Goal: Navigation & Orientation: Find specific page/section

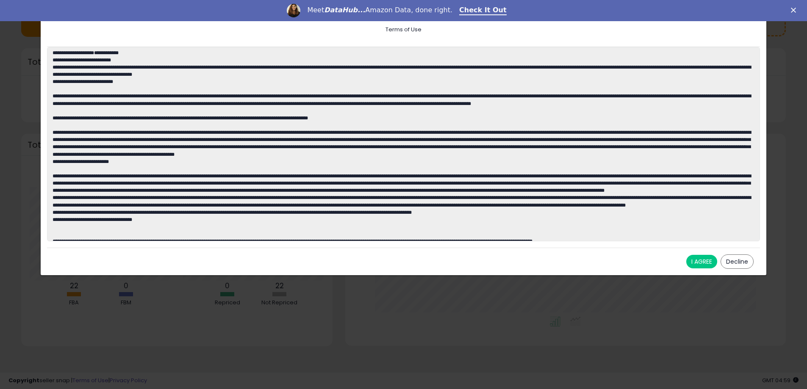
drag, startPoint x: 696, startPoint y: 261, endPoint x: 689, endPoint y: 263, distance: 6.6
click at [696, 261] on button "I AGREE" at bounding box center [701, 262] width 31 height 14
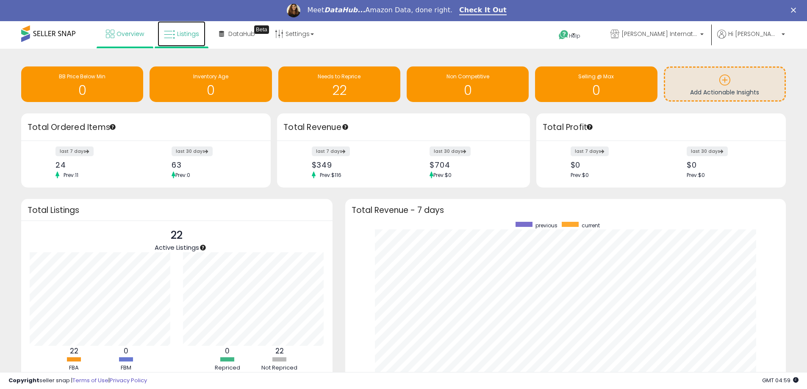
click at [176, 32] on link "Listings" at bounding box center [182, 33] width 48 height 25
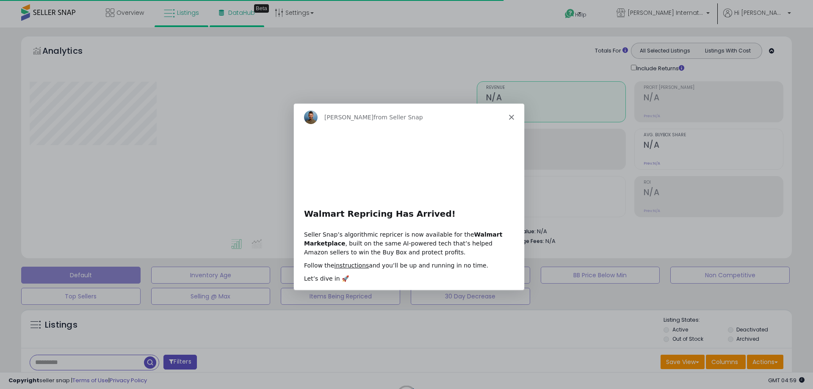
click at [233, 17] on div "Product tour overlay" at bounding box center [406, 194] width 813 height 389
click at [512, 116] on icon "Close" at bounding box center [511, 116] width 5 height 5
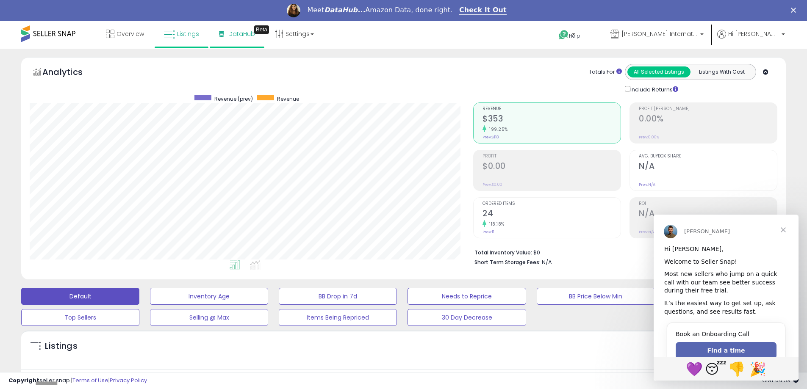
scroll to position [174, 443]
click at [236, 31] on span "DataHub" at bounding box center [241, 34] width 27 height 8
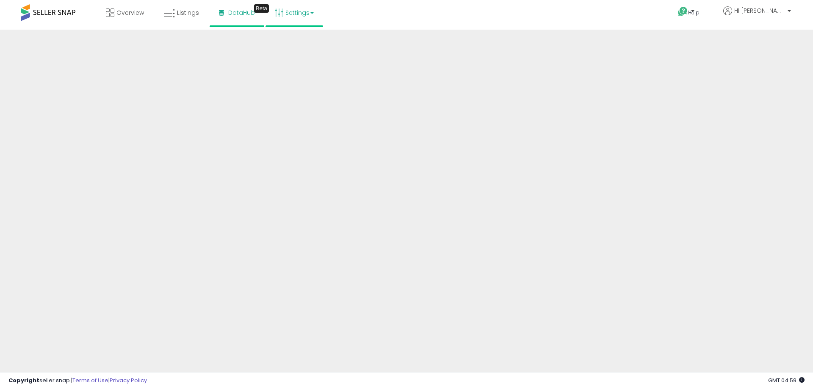
click at [292, 13] on link "Settings" at bounding box center [294, 12] width 52 height 25
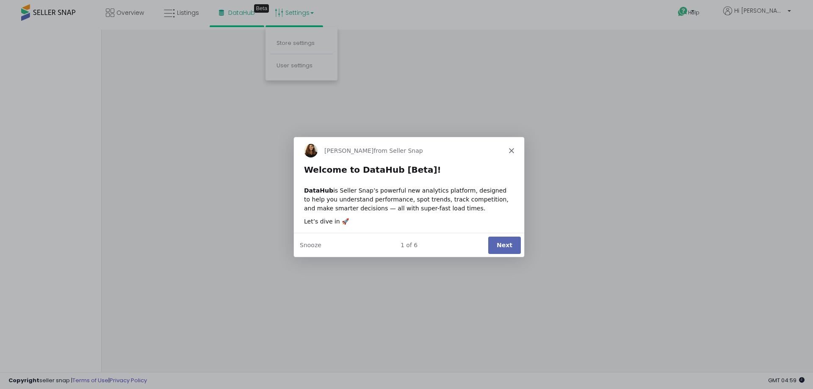
click at [509, 149] on icon "Close" at bounding box center [511, 149] width 5 height 5
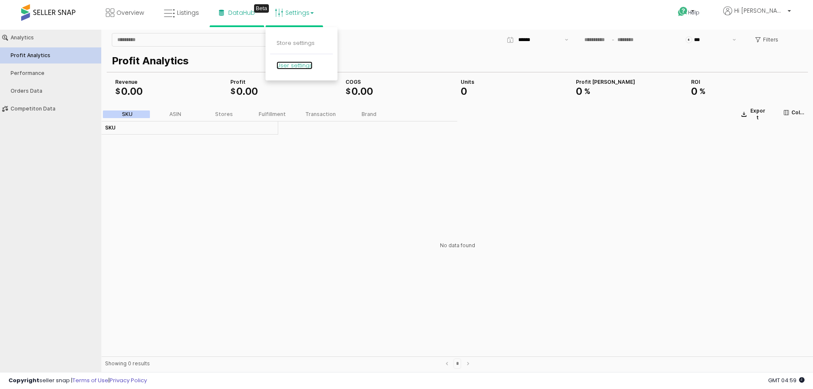
click at [296, 65] on link "User settings" at bounding box center [294, 65] width 36 height 8
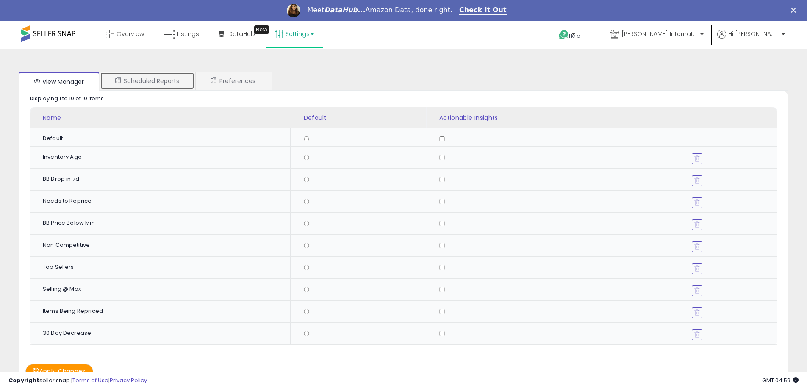
click at [146, 82] on link "Scheduled Reports" at bounding box center [147, 81] width 94 height 18
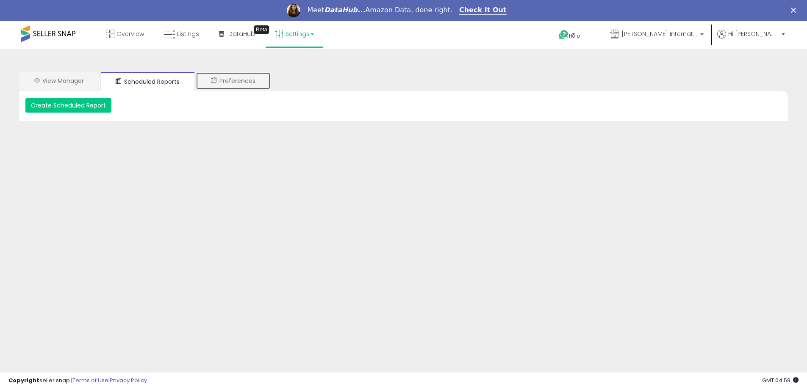
click at [215, 81] on link "Preferences" at bounding box center [233, 81] width 75 height 18
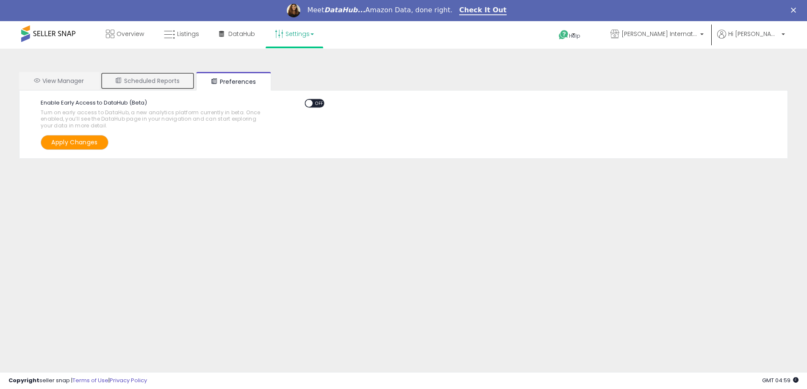
click at [165, 83] on link "Scheduled Reports" at bounding box center [147, 81] width 94 height 18
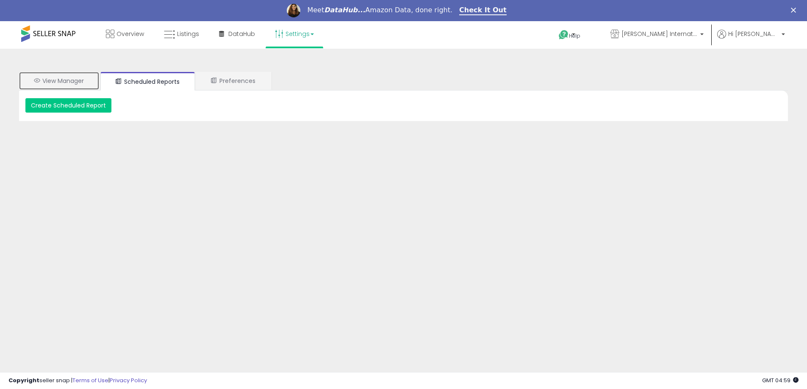
click at [89, 80] on link "View Manager" at bounding box center [59, 81] width 80 height 18
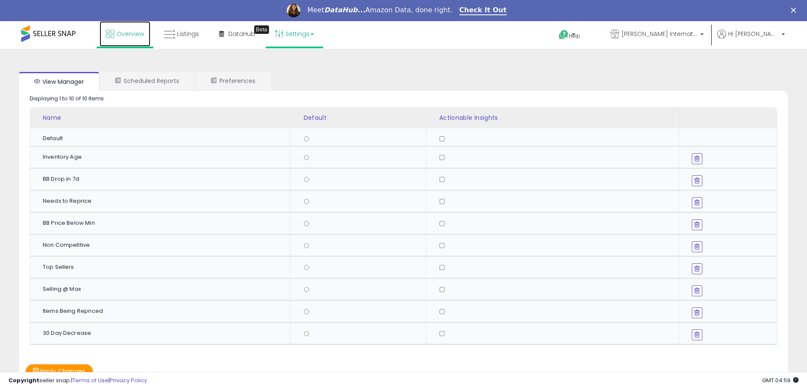
click at [135, 28] on link "Overview" at bounding box center [124, 33] width 51 height 25
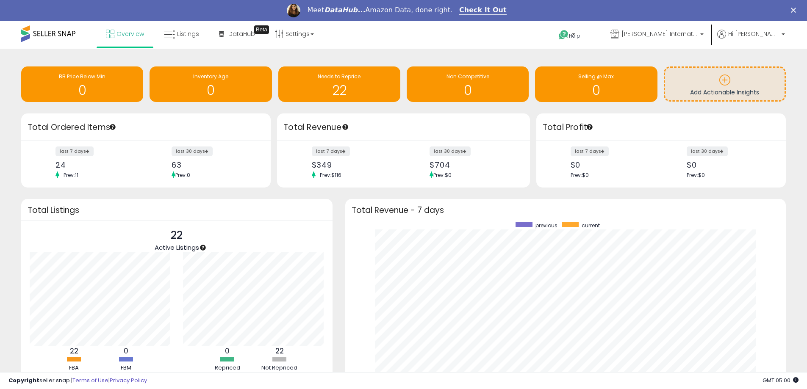
click at [796, 9] on polygon "Close" at bounding box center [792, 10] width 5 height 5
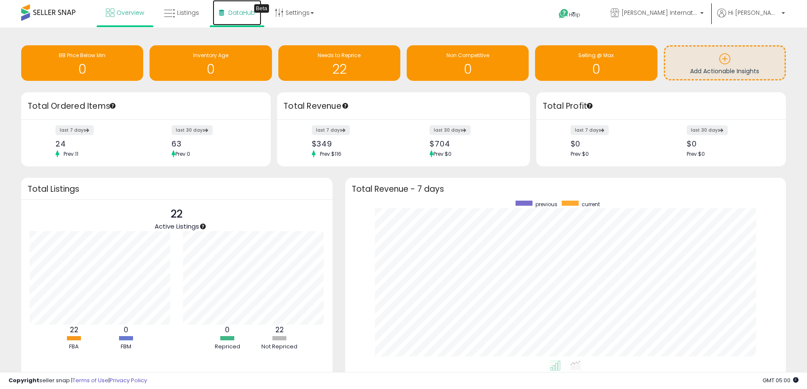
click at [238, 20] on link "DataHub Beta" at bounding box center [237, 12] width 49 height 25
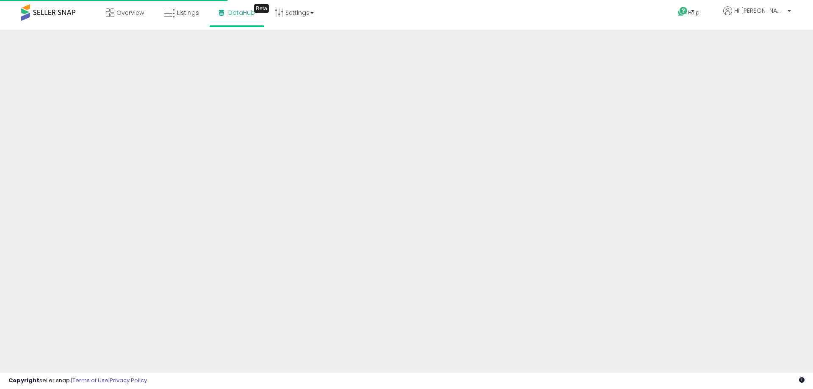
click at [68, 15] on span at bounding box center [48, 12] width 54 height 17
